Goal: Information Seeking & Learning: Learn about a topic

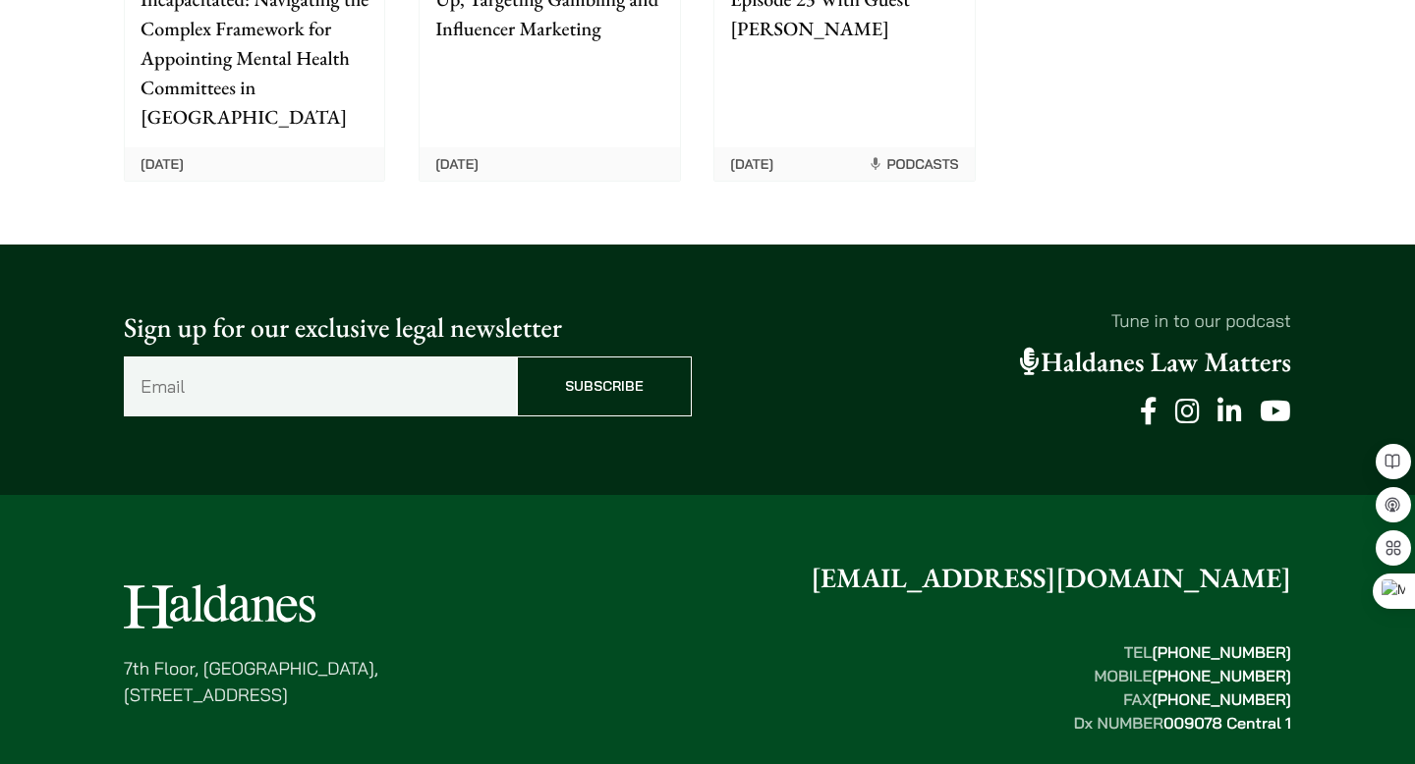
scroll to position [5127, 0]
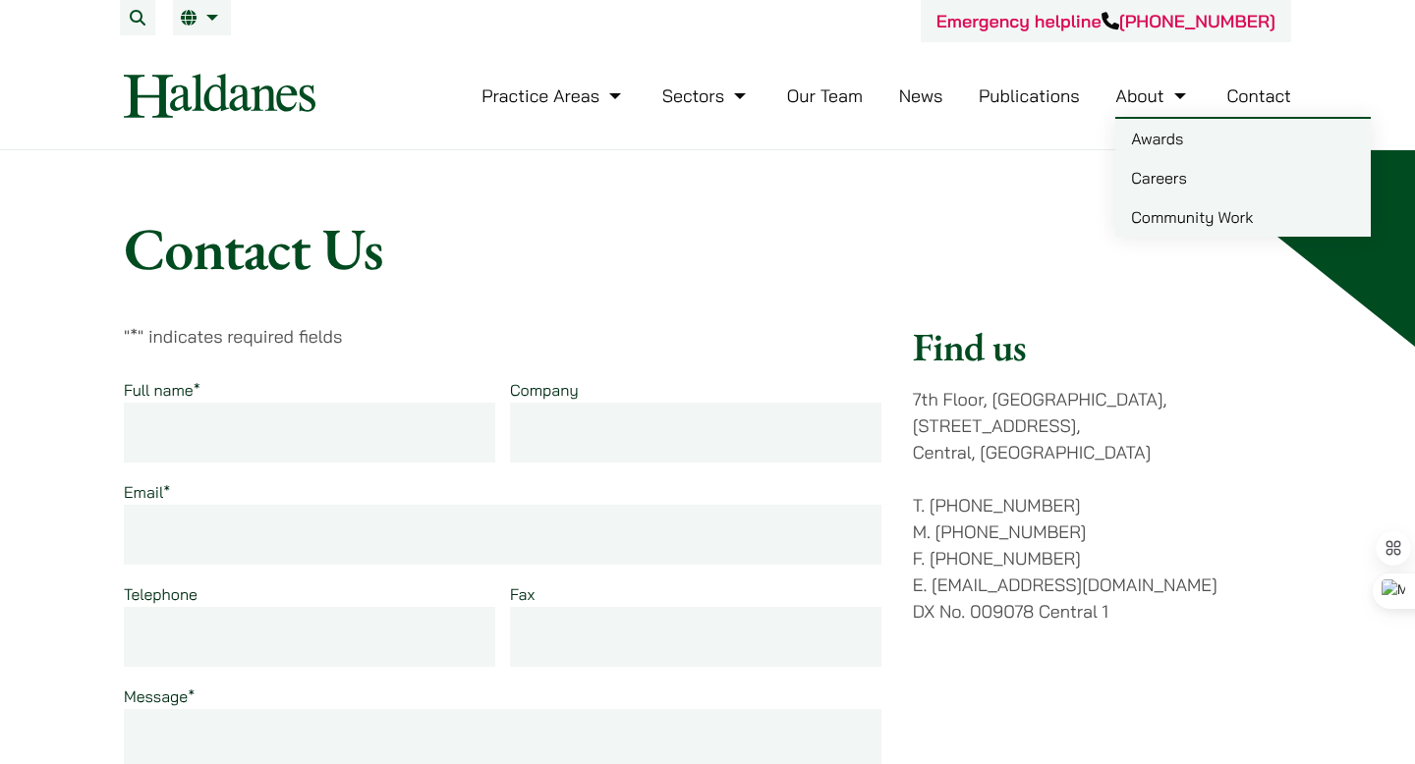
click at [1138, 175] on link "Careers" at bounding box center [1242, 177] width 255 height 39
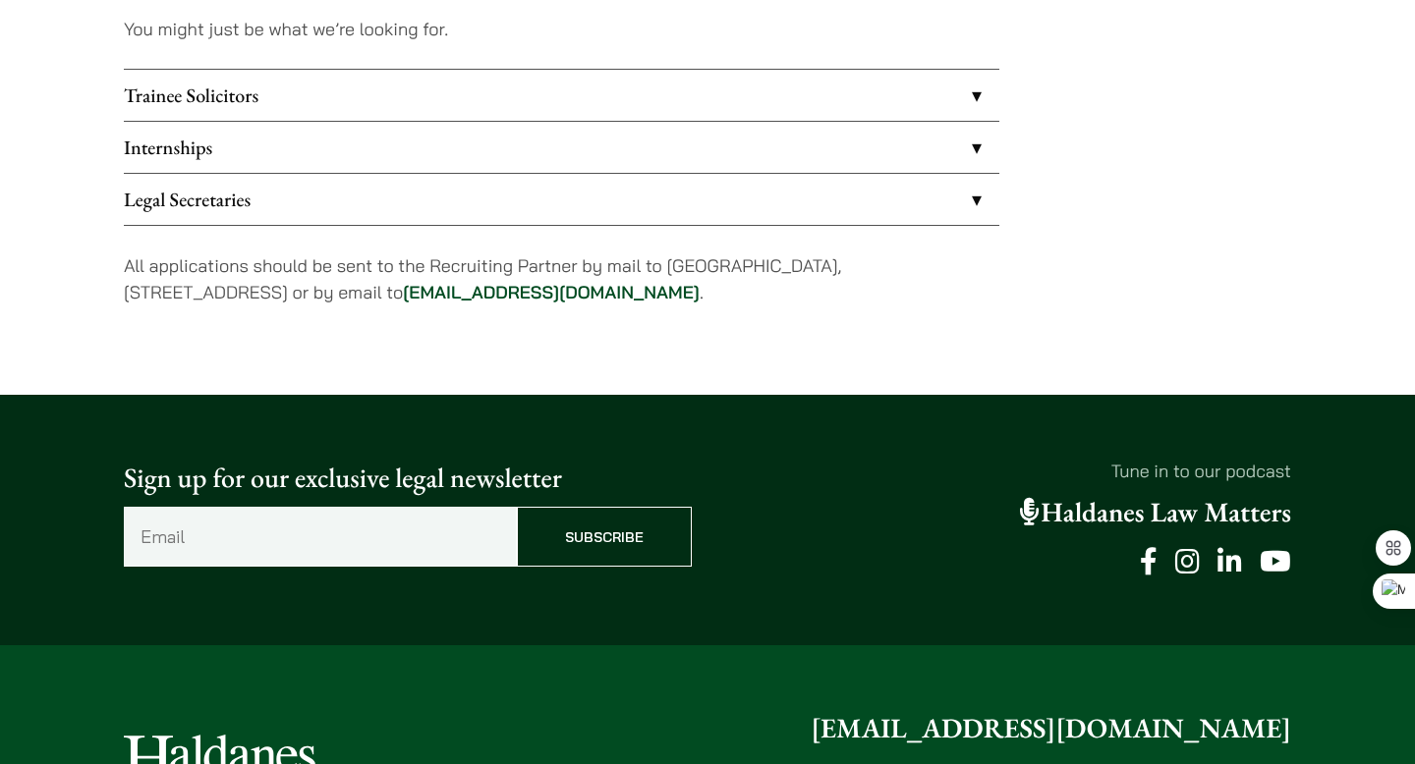
scroll to position [1772, 0]
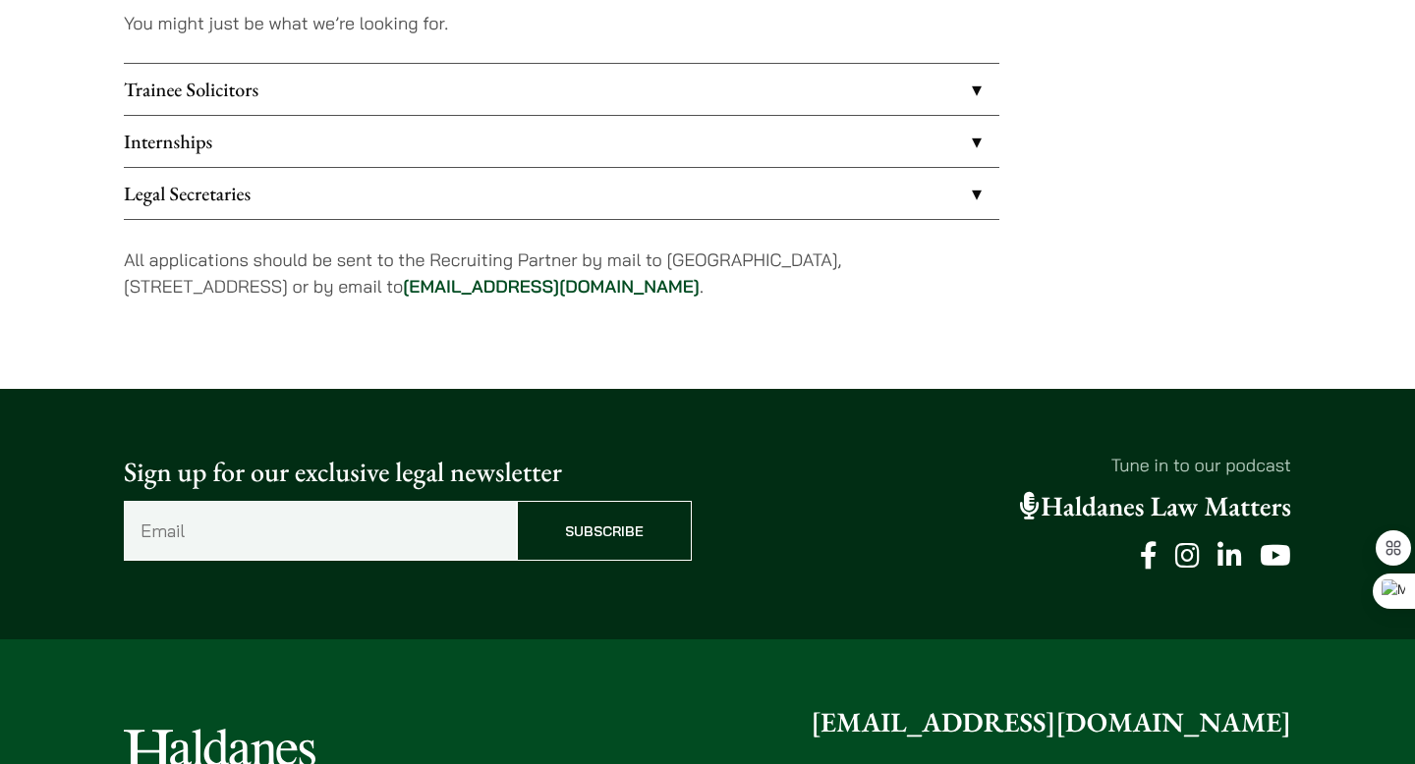
click at [868, 206] on link "Legal Secretaries" at bounding box center [561, 193] width 875 height 51
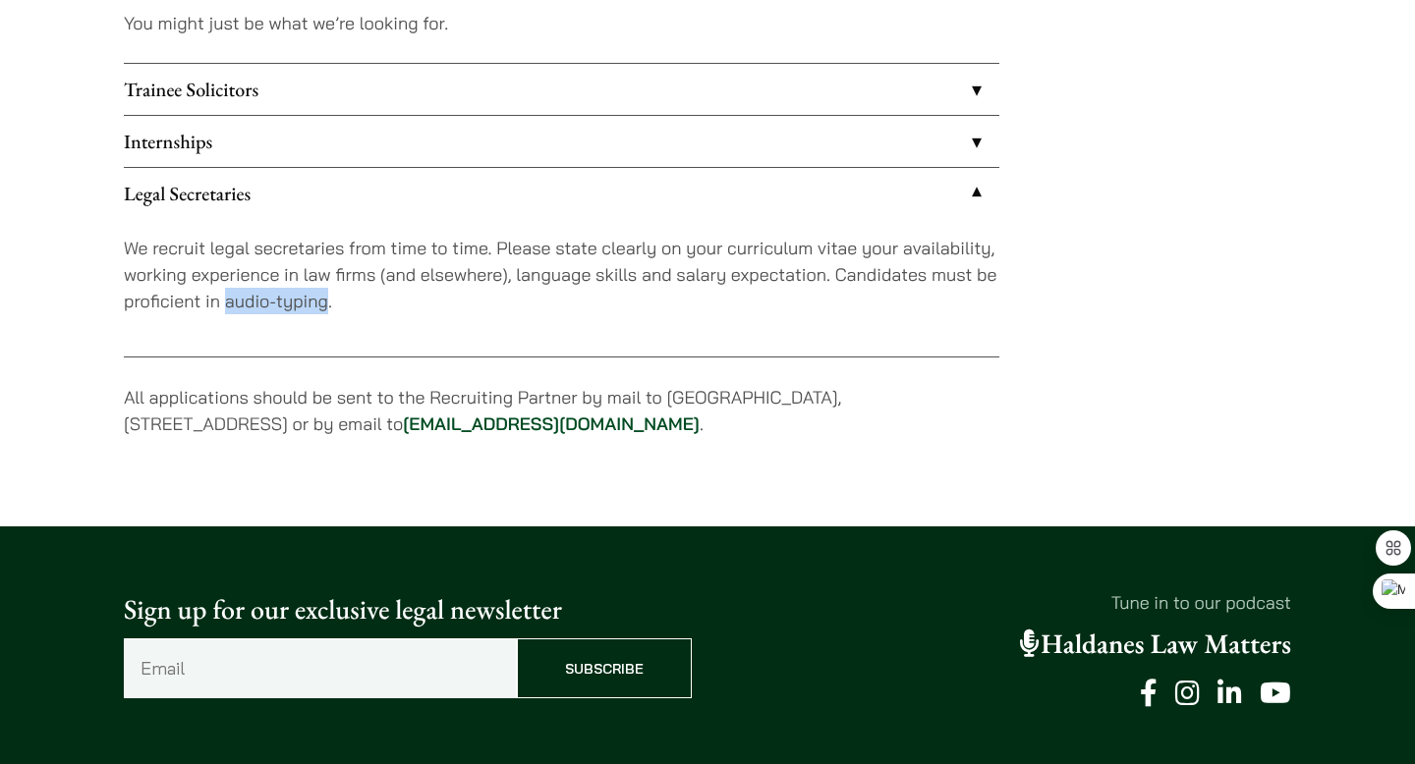
drag, startPoint x: 227, startPoint y: 297, endPoint x: 324, endPoint y: 300, distance: 97.3
click at [324, 300] on p "We recruit legal secretaries from time to time. Please state clearly on your cu…" at bounding box center [561, 275] width 875 height 80
copy p "audio-typing"
click at [861, 85] on link "Trainee Solicitors" at bounding box center [561, 89] width 875 height 51
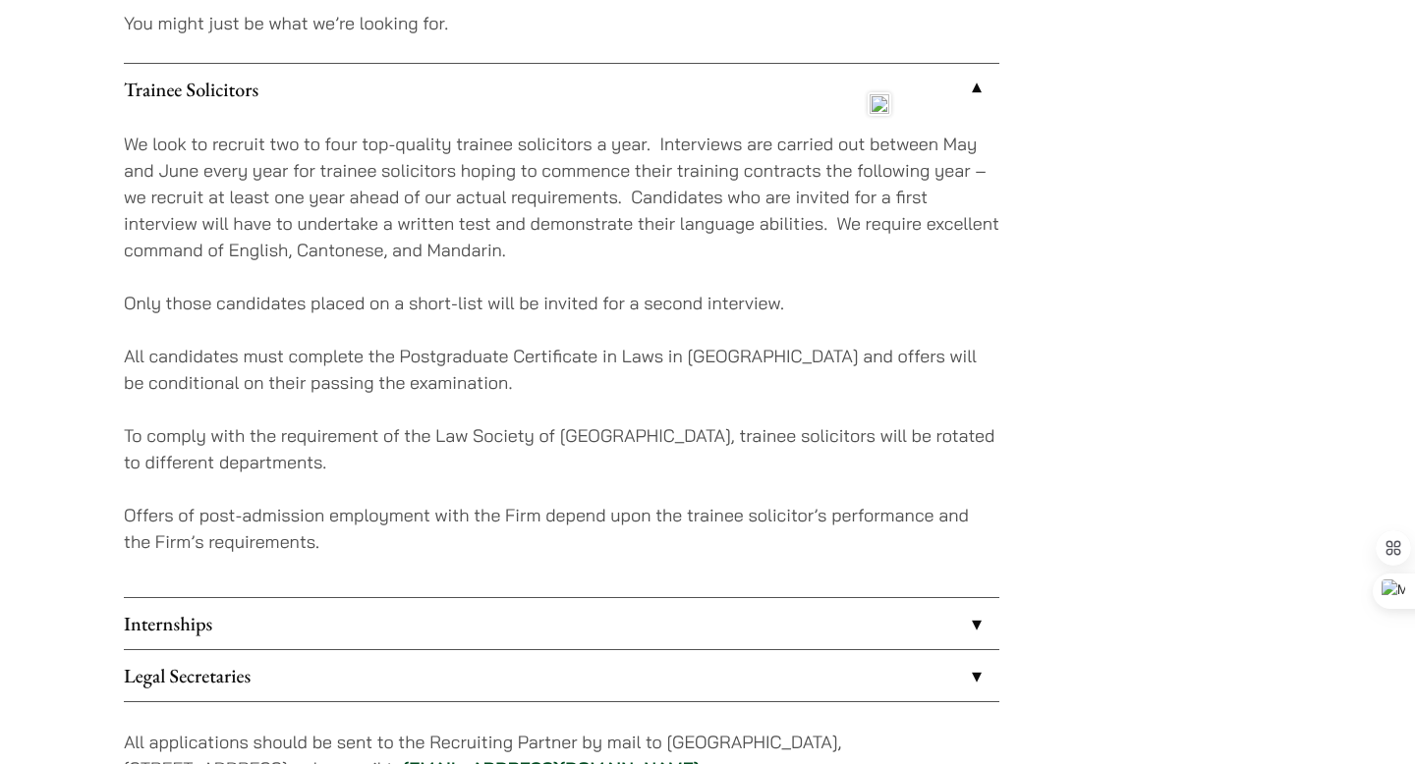
click at [731, 91] on link "Trainee Solicitors" at bounding box center [561, 89] width 875 height 51
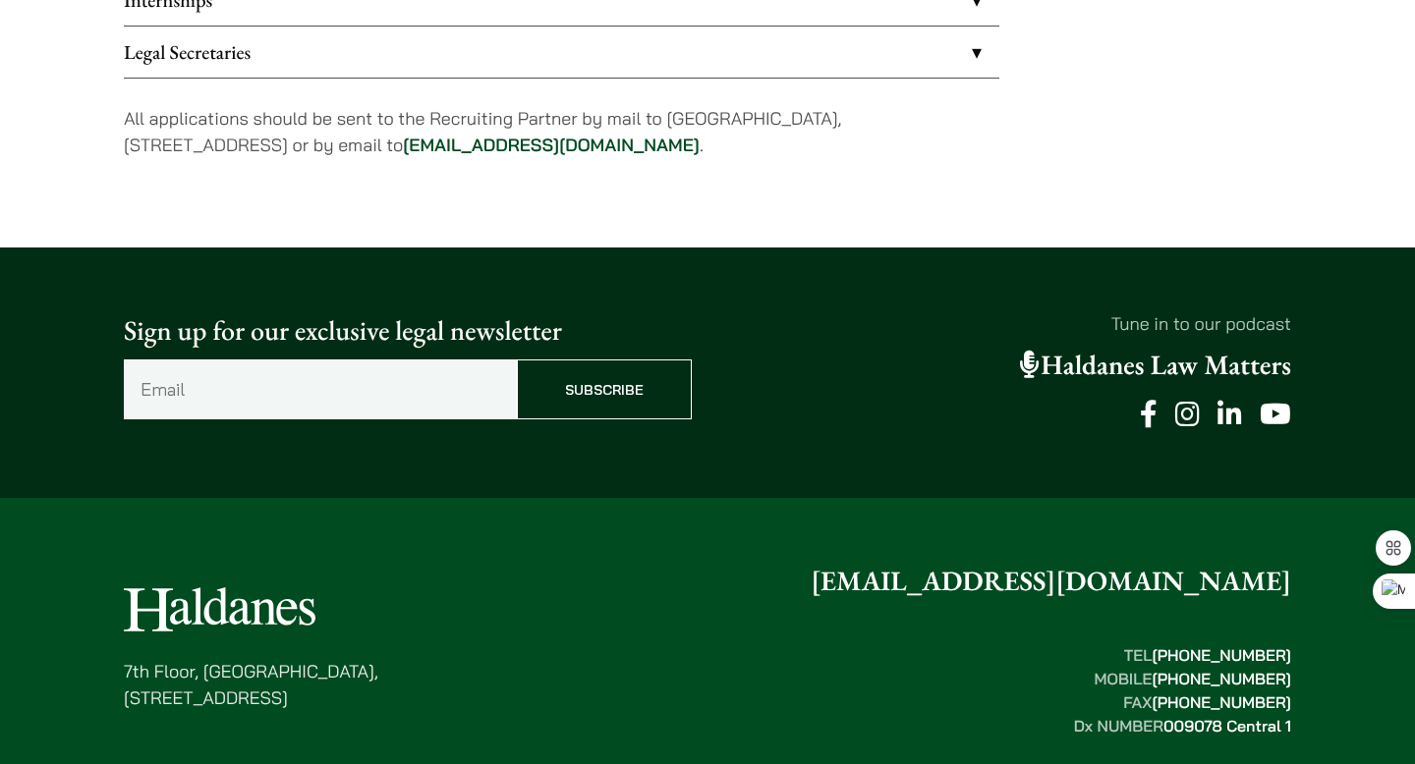
scroll to position [1896, 0]
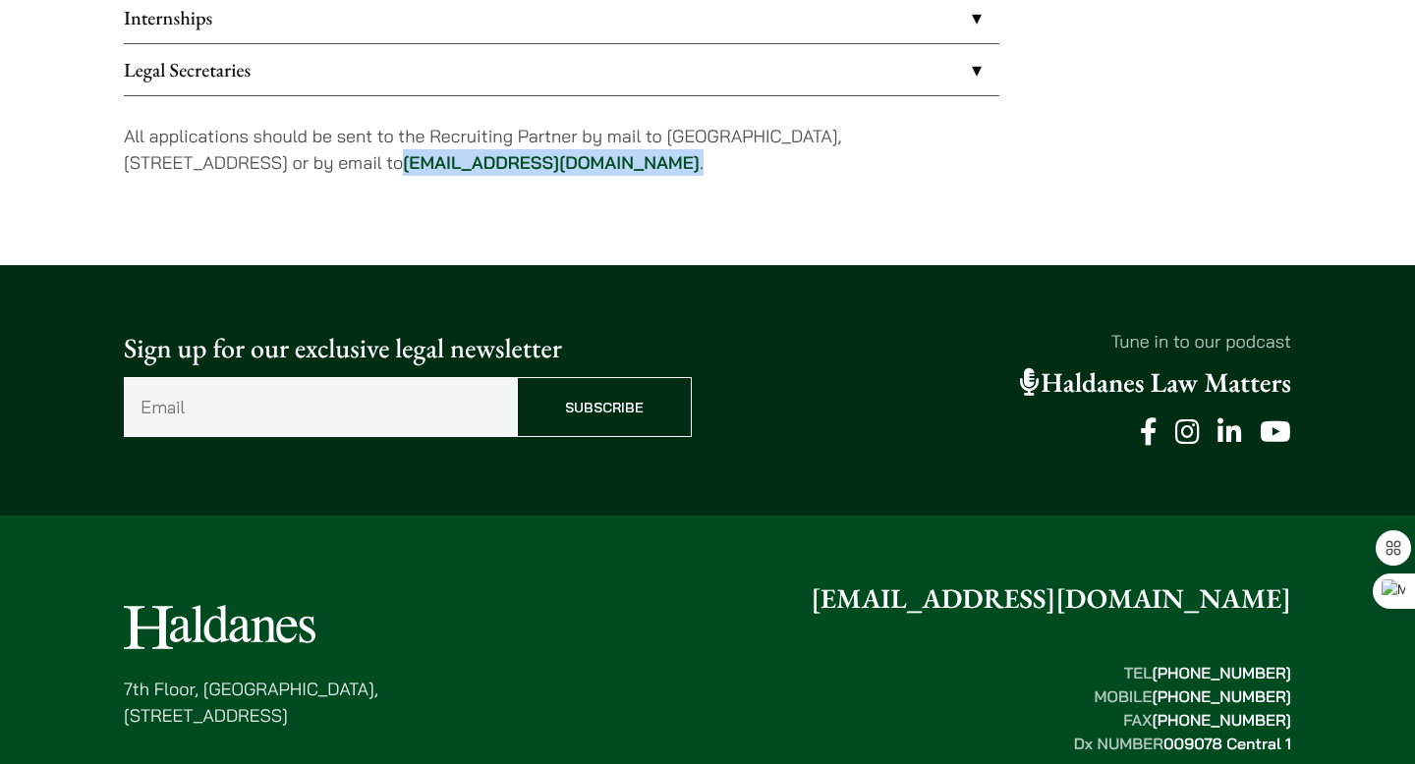
drag, startPoint x: 646, startPoint y: 166, endPoint x: 460, endPoint y: 162, distance: 185.7
click at [460, 162] on p "All applications should be sent to the Recruiting Partner by mail to 7th Floor,…" at bounding box center [561, 149] width 875 height 53
copy p "career@haldanes.com ."
